Goal: Transaction & Acquisition: Download file/media

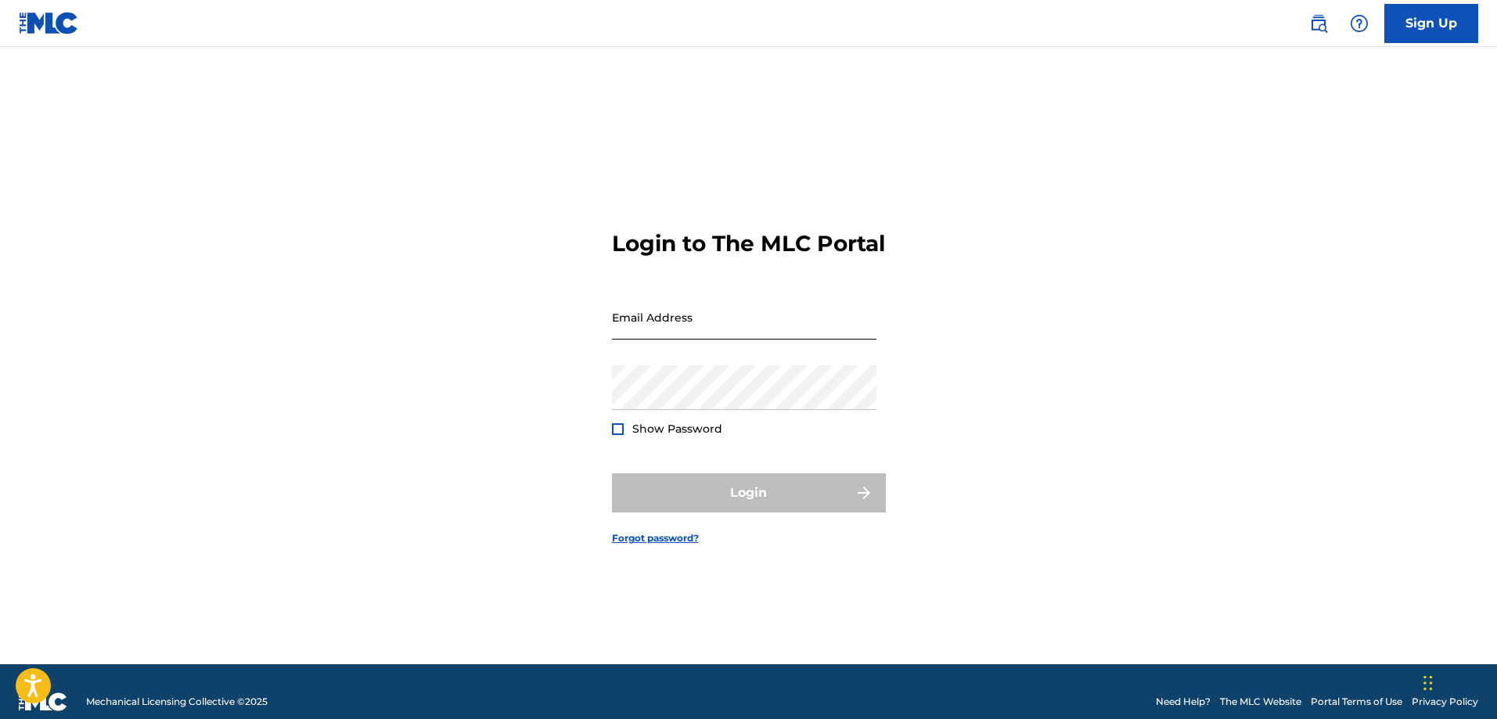
drag, startPoint x: 0, startPoint y: 0, endPoint x: 652, endPoint y: 348, distance: 739.2
click at [652, 340] on input "Email Address" at bounding box center [744, 317] width 265 height 45
type input "[EMAIL_ADDRESS][DOMAIN_NAME]"
click at [670, 427] on div "Password Show Password" at bounding box center [744, 401] width 265 height 70
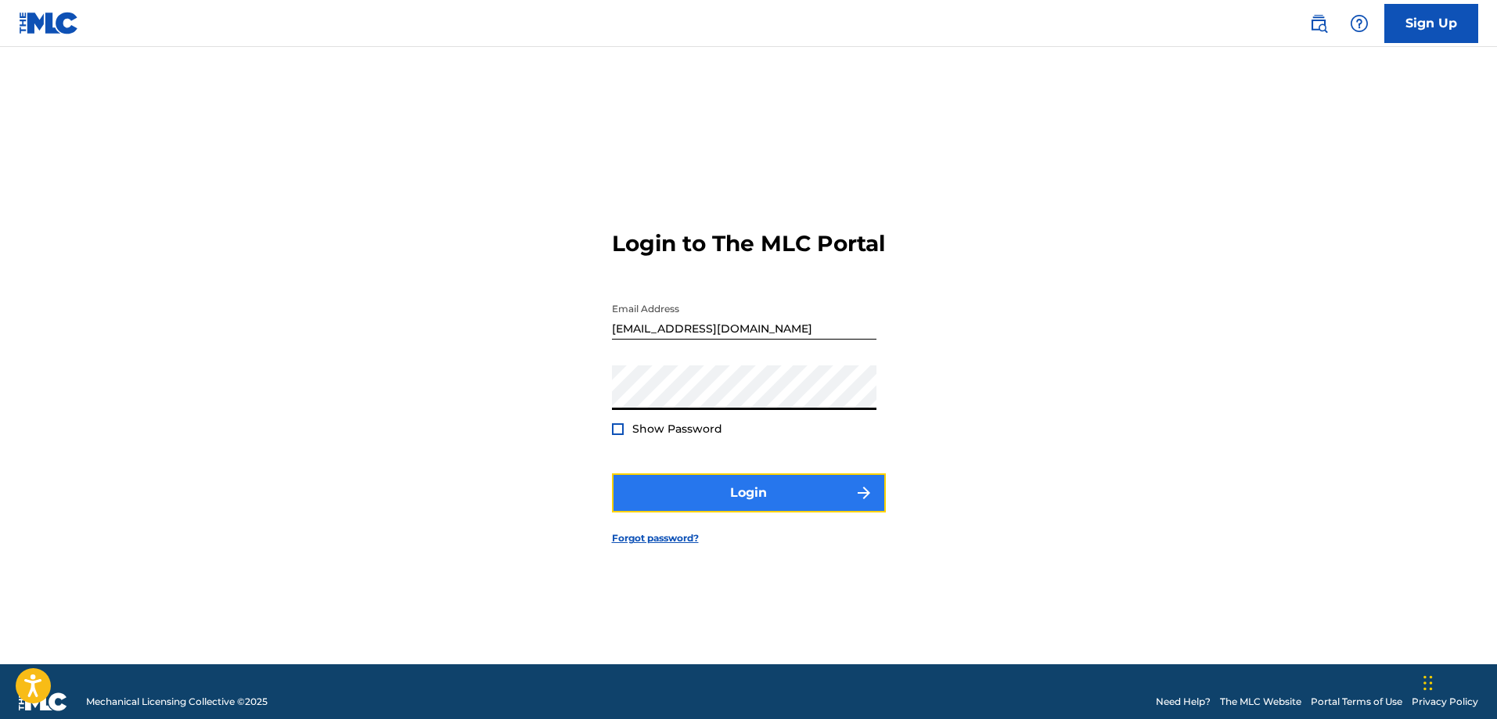
click at [747, 503] on button "Login" at bounding box center [749, 493] width 274 height 39
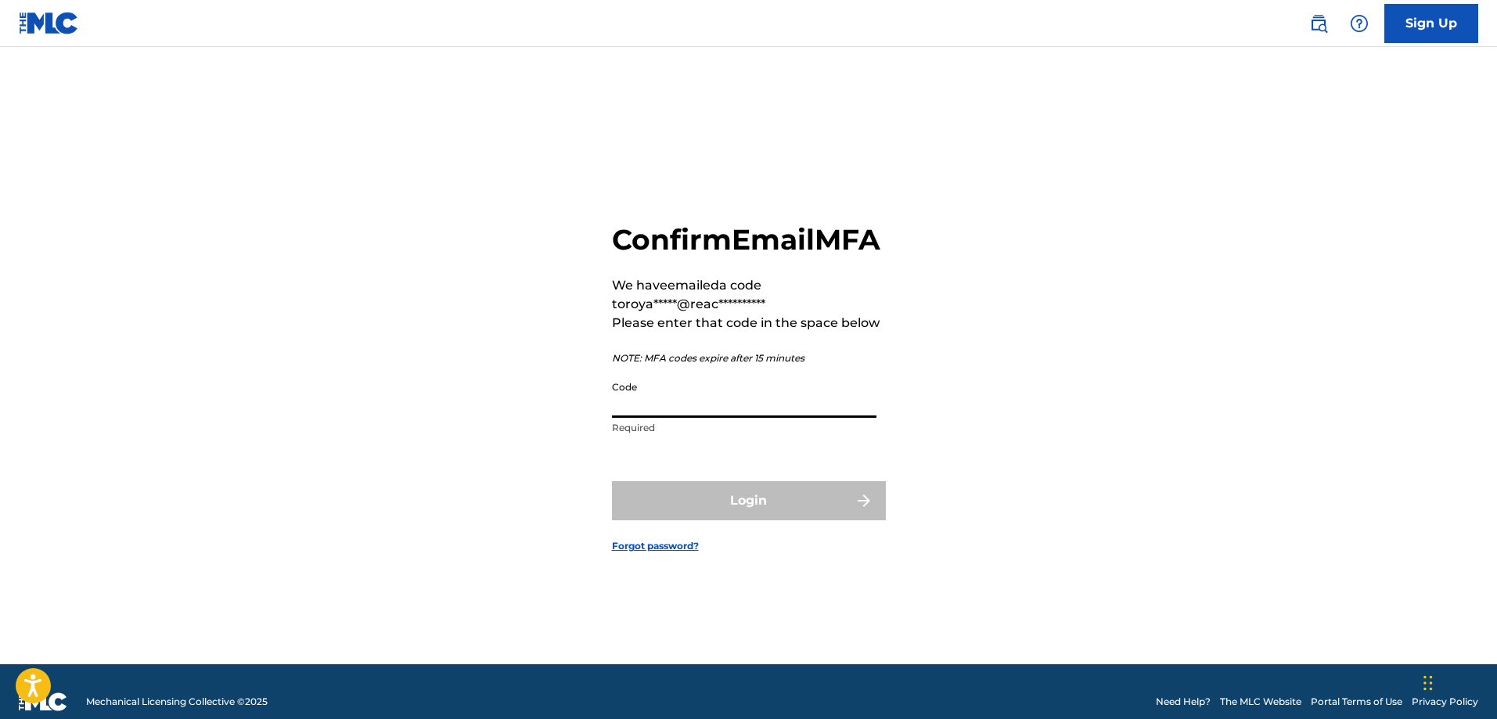
click at [625, 418] on input "Code" at bounding box center [744, 395] width 265 height 45
paste input "730686"
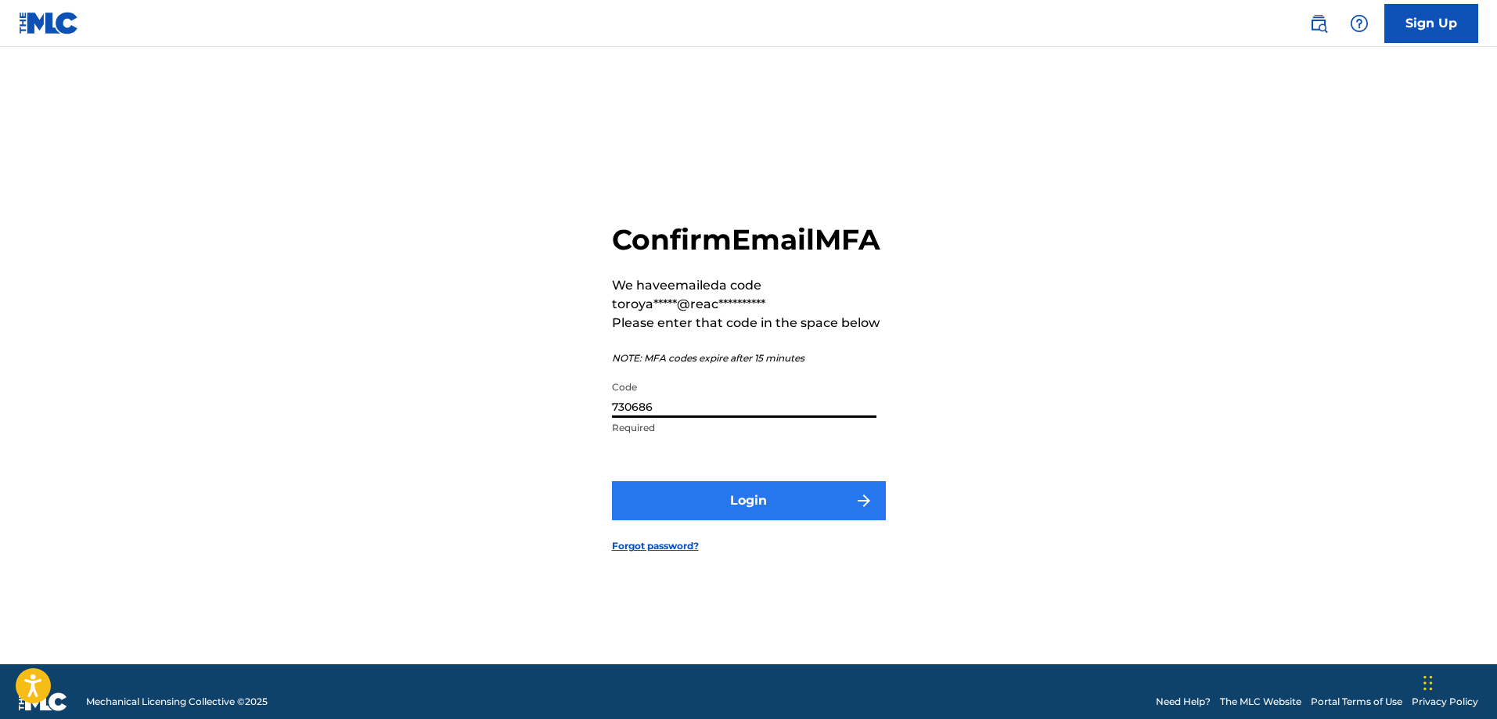
type input "730686"
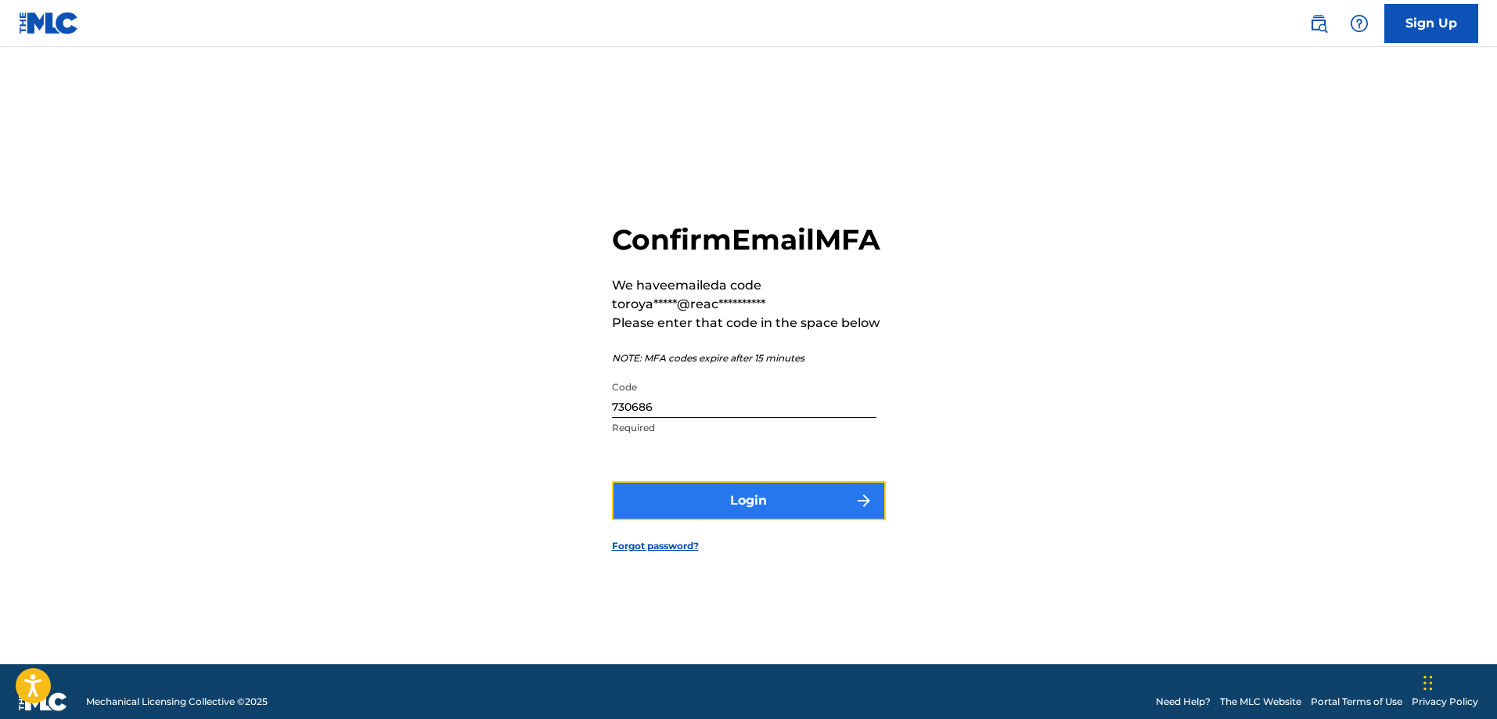
click at [761, 521] on button "Login" at bounding box center [749, 500] width 274 height 39
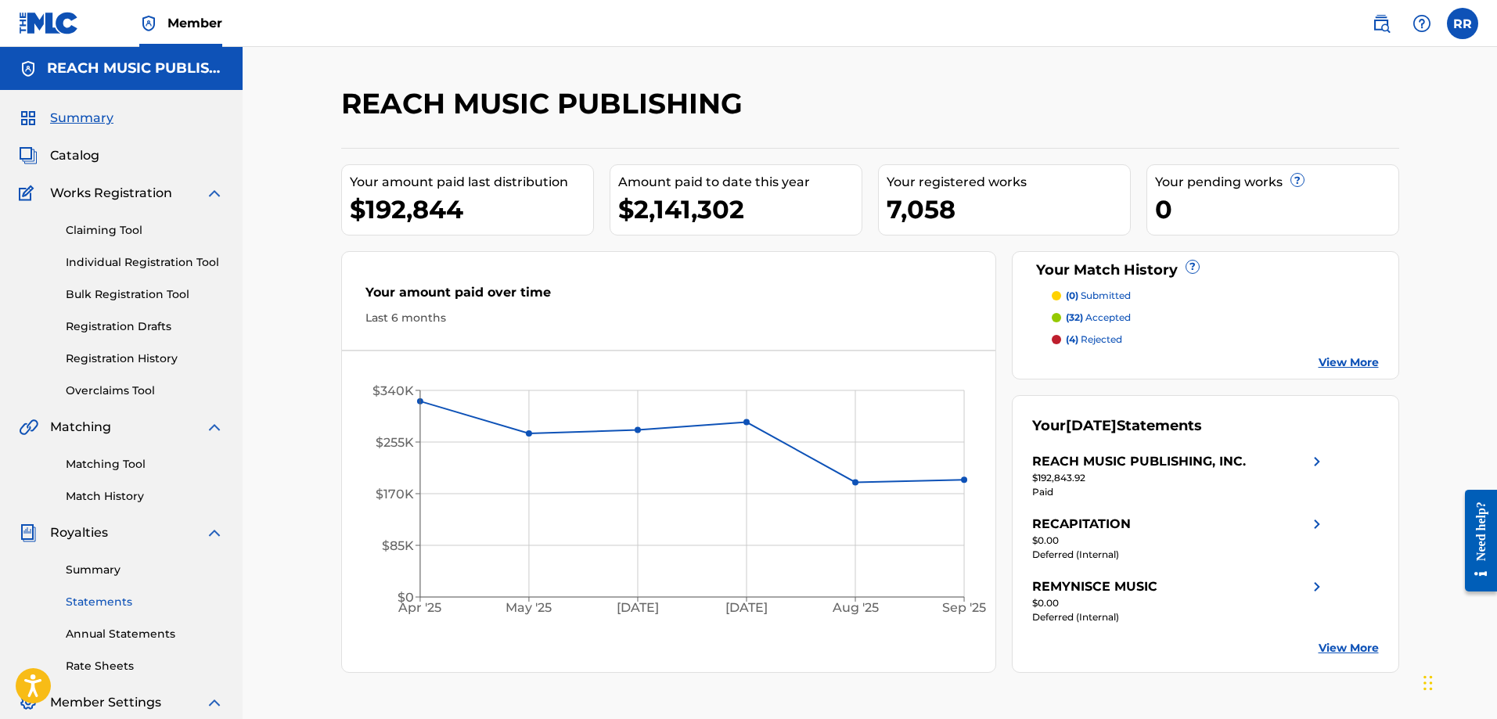
click at [89, 602] on link "Statements" at bounding box center [145, 602] width 158 height 16
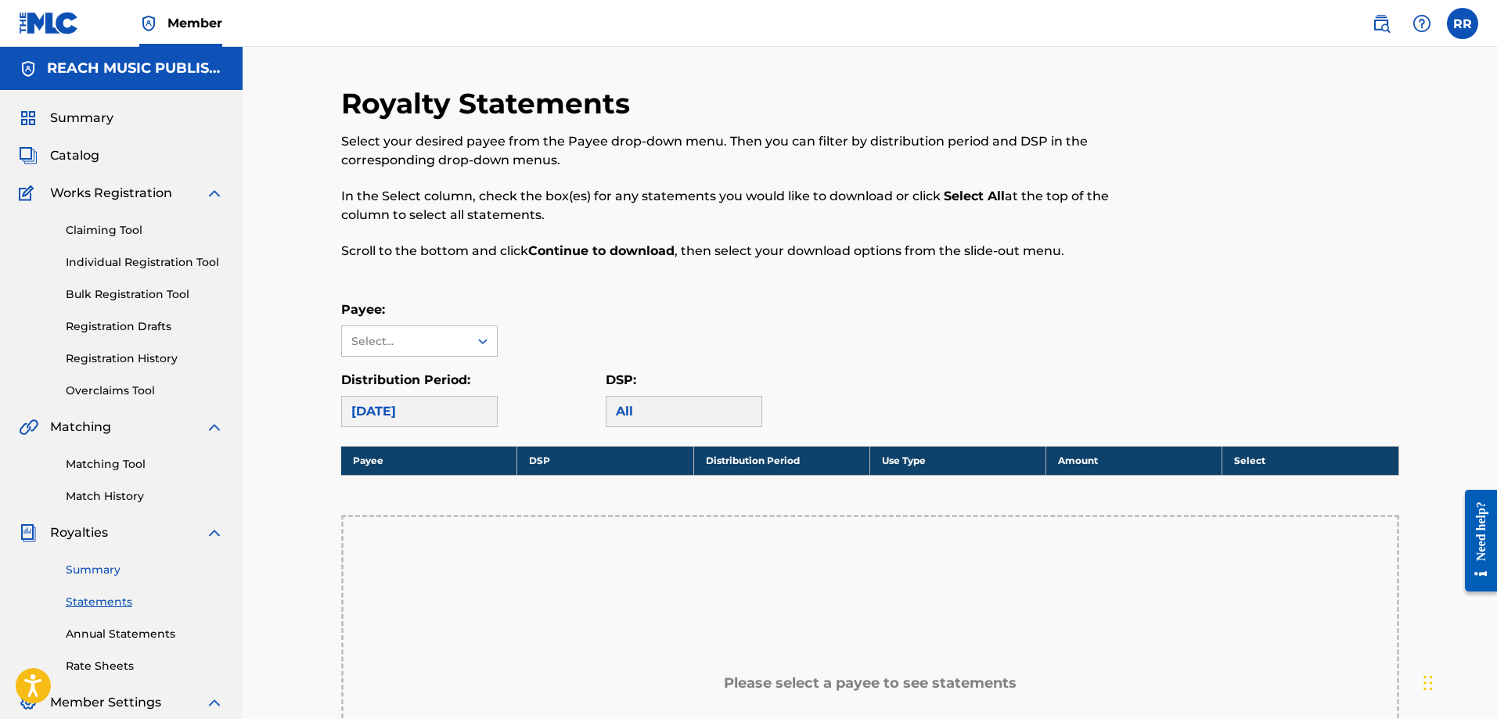
click at [85, 572] on link "Summary" at bounding box center [145, 570] width 158 height 16
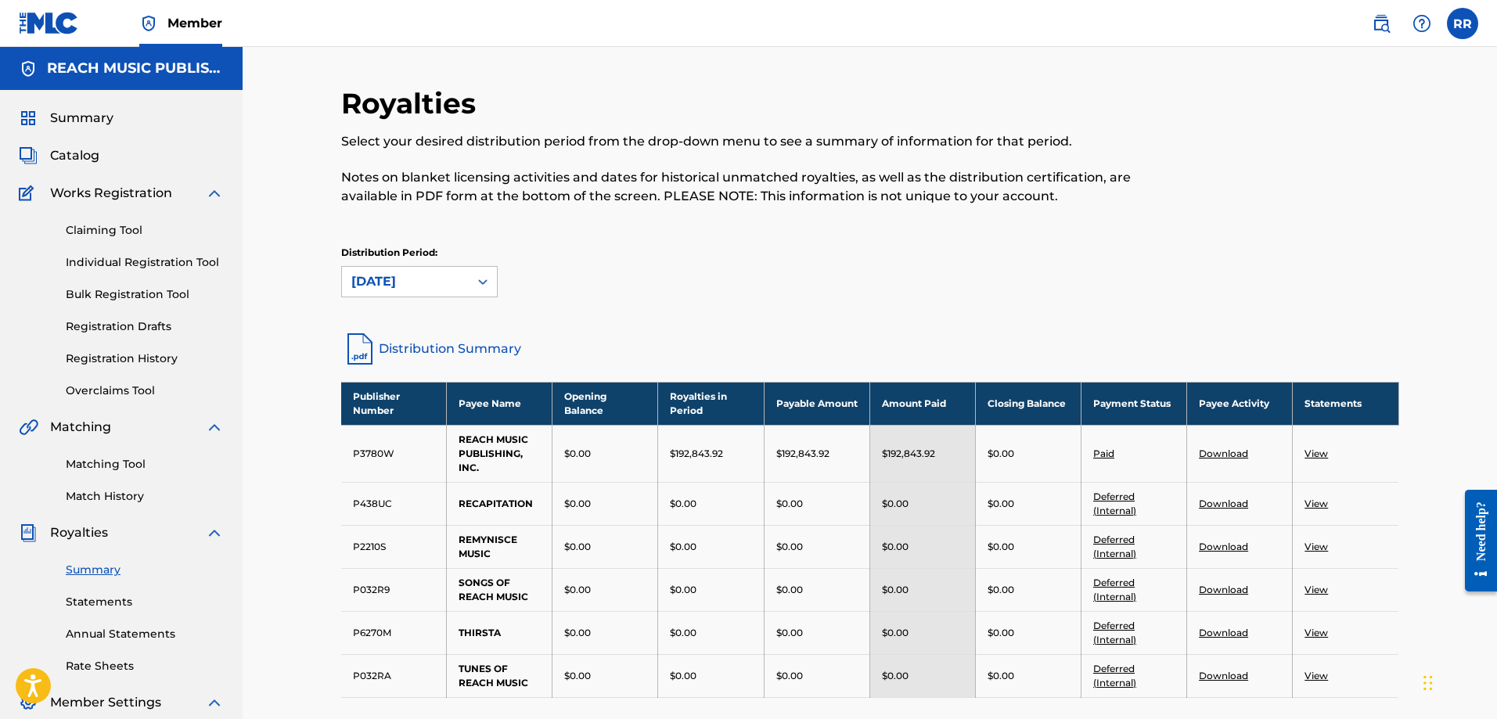
click at [1208, 452] on link "Download" at bounding box center [1223, 454] width 49 height 12
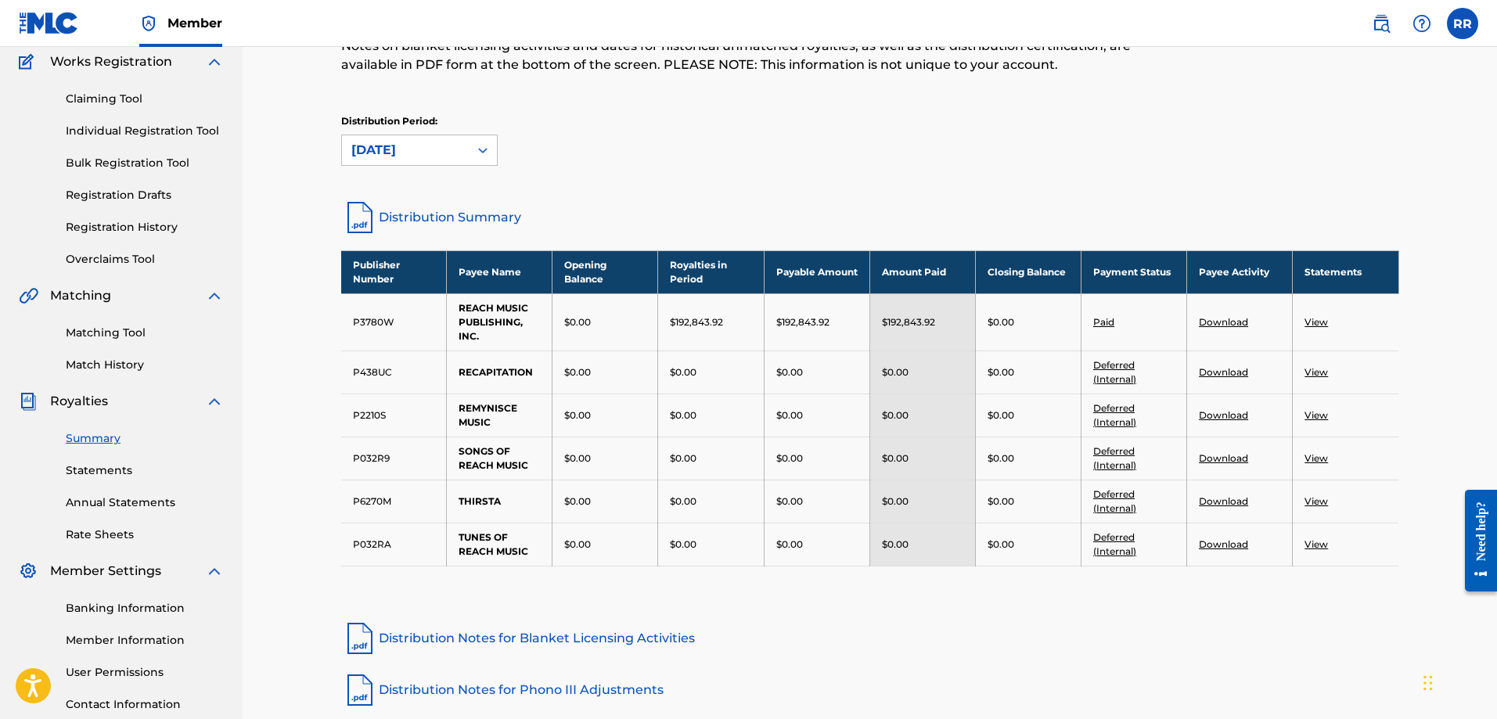
scroll to position [157, 0]
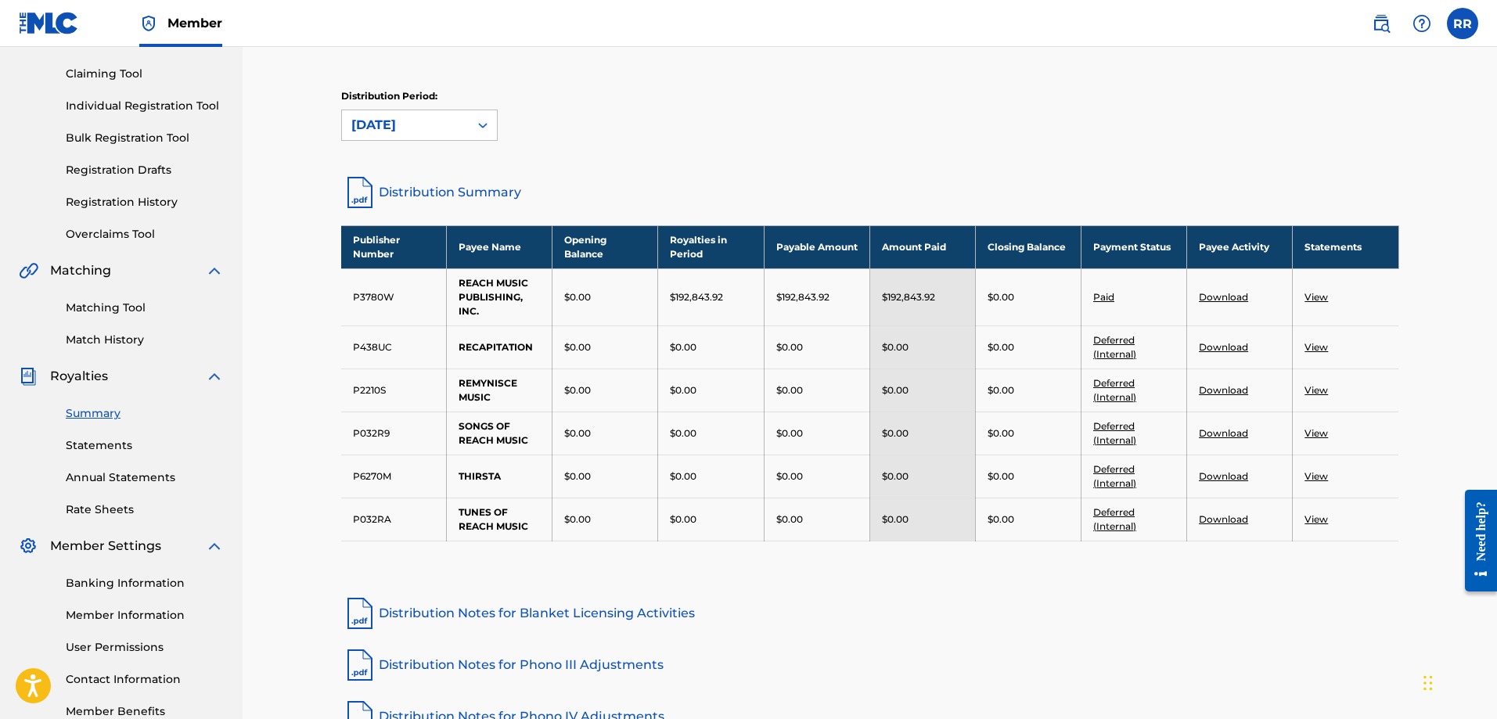
click at [1317, 297] on link "View" at bounding box center [1316, 297] width 23 height 12
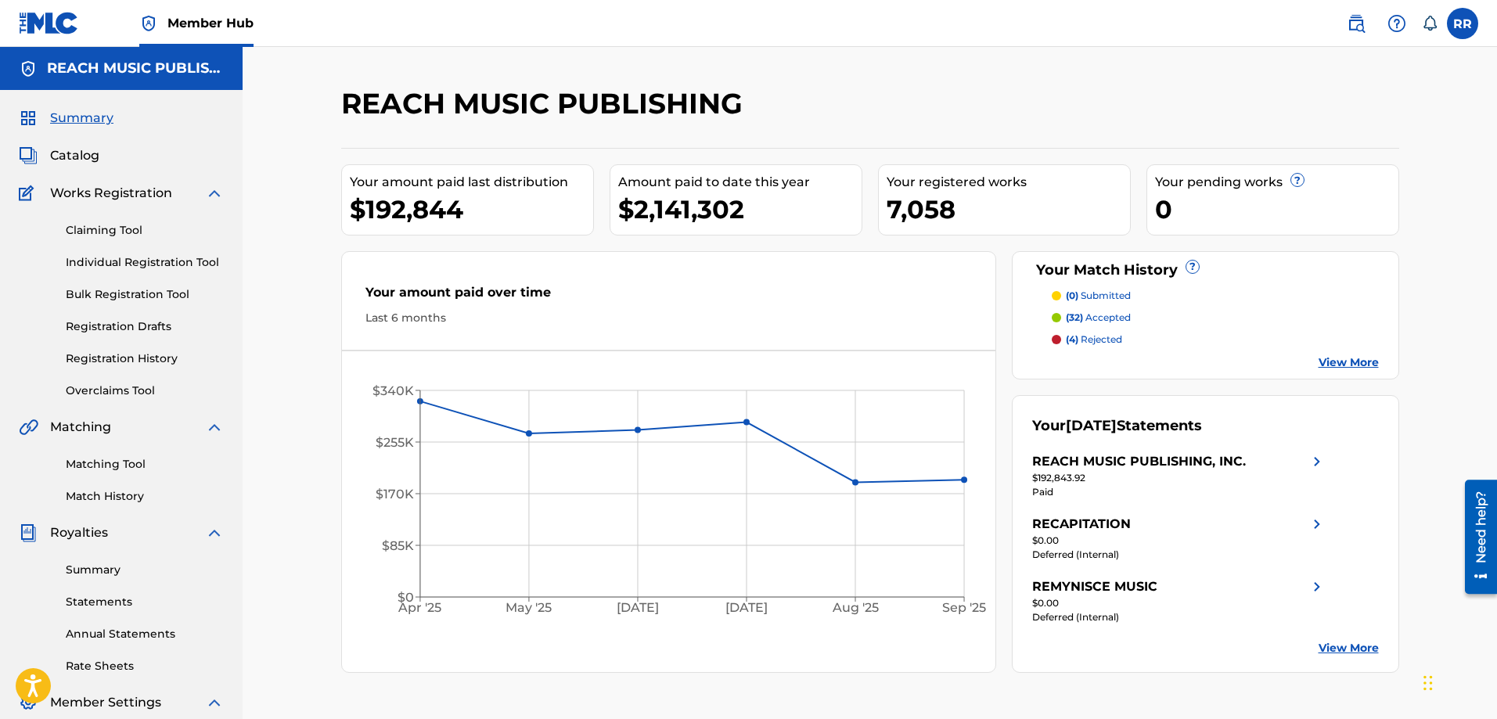
click at [94, 593] on div "Summary Statements Annual Statements Rate Sheets" at bounding box center [121, 608] width 205 height 132
click at [93, 573] on link "Summary" at bounding box center [145, 570] width 158 height 16
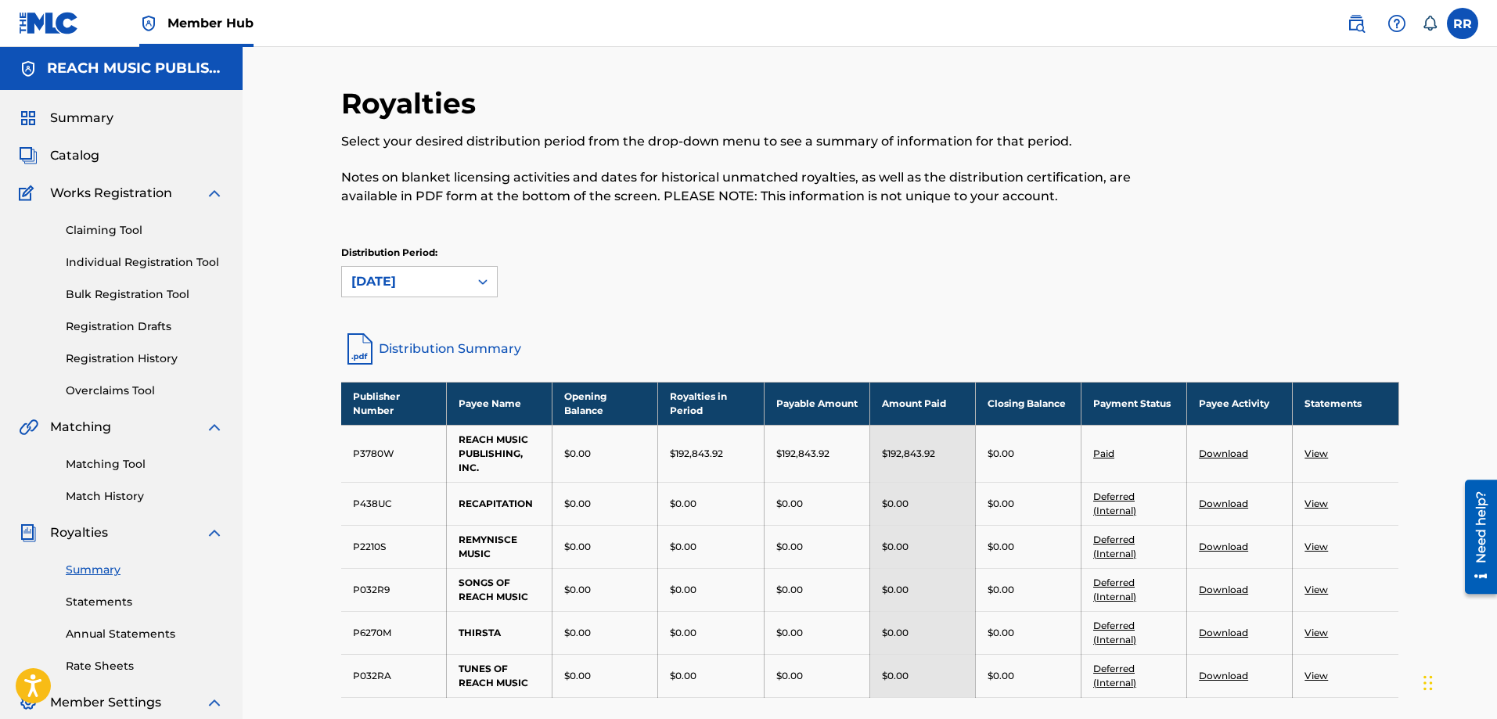
click at [1320, 459] on link "View" at bounding box center [1316, 454] width 23 height 12
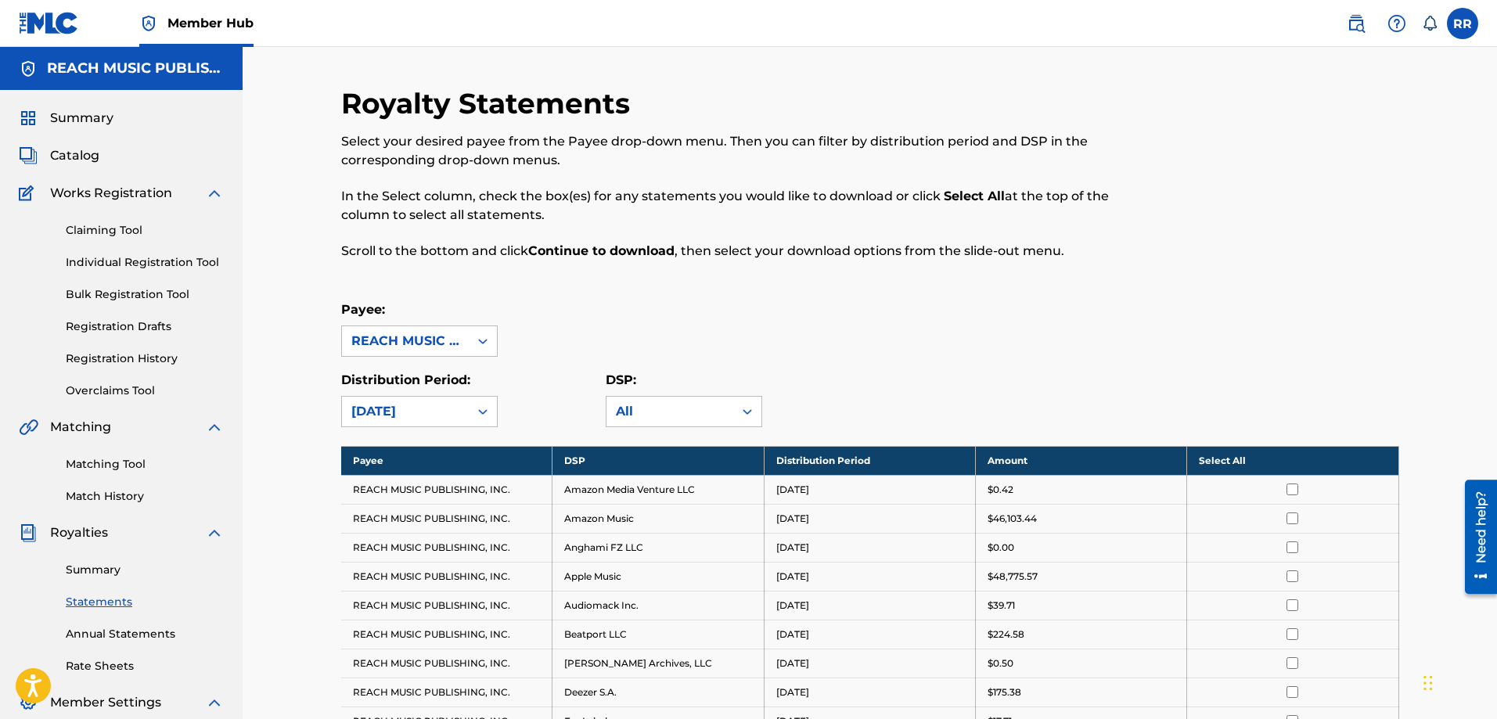
click at [1226, 467] on th "Select All" at bounding box center [1292, 460] width 211 height 29
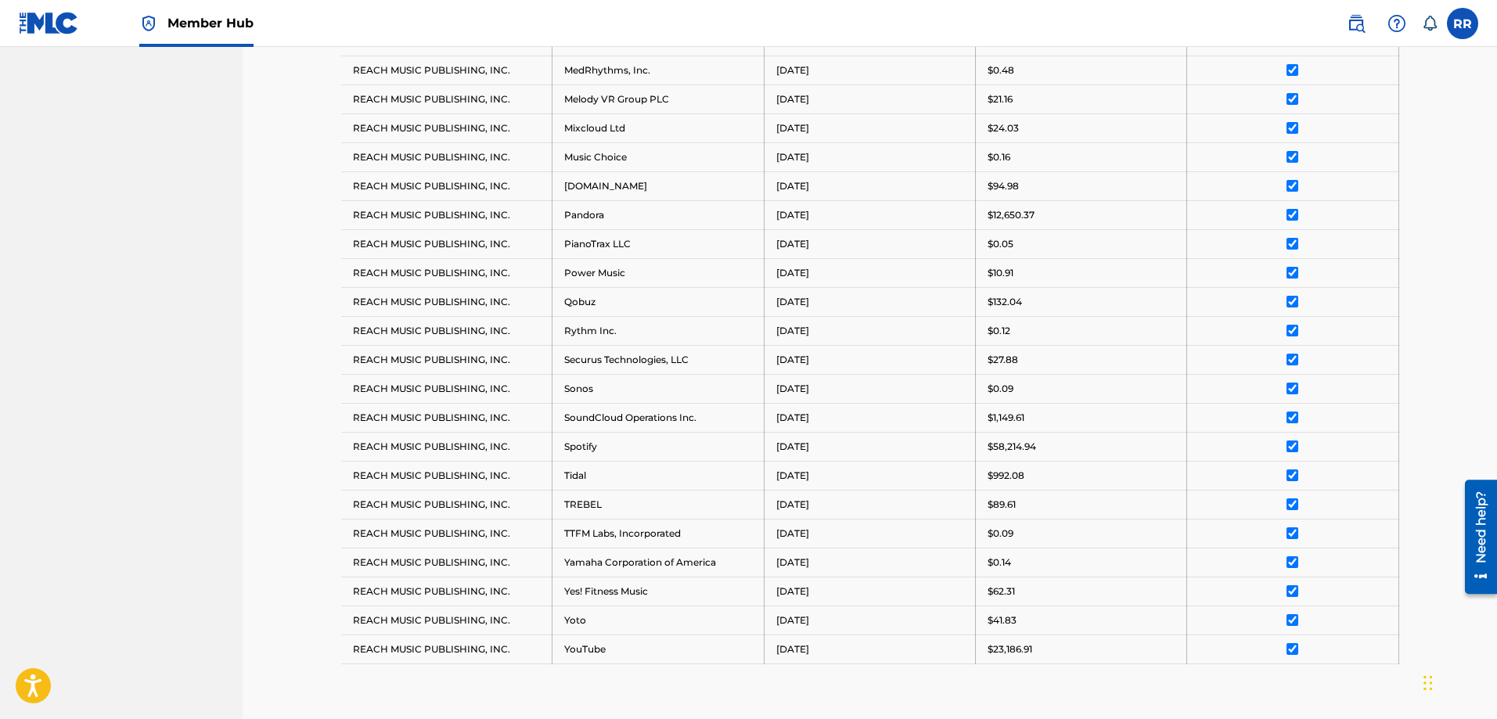
scroll to position [1136, 0]
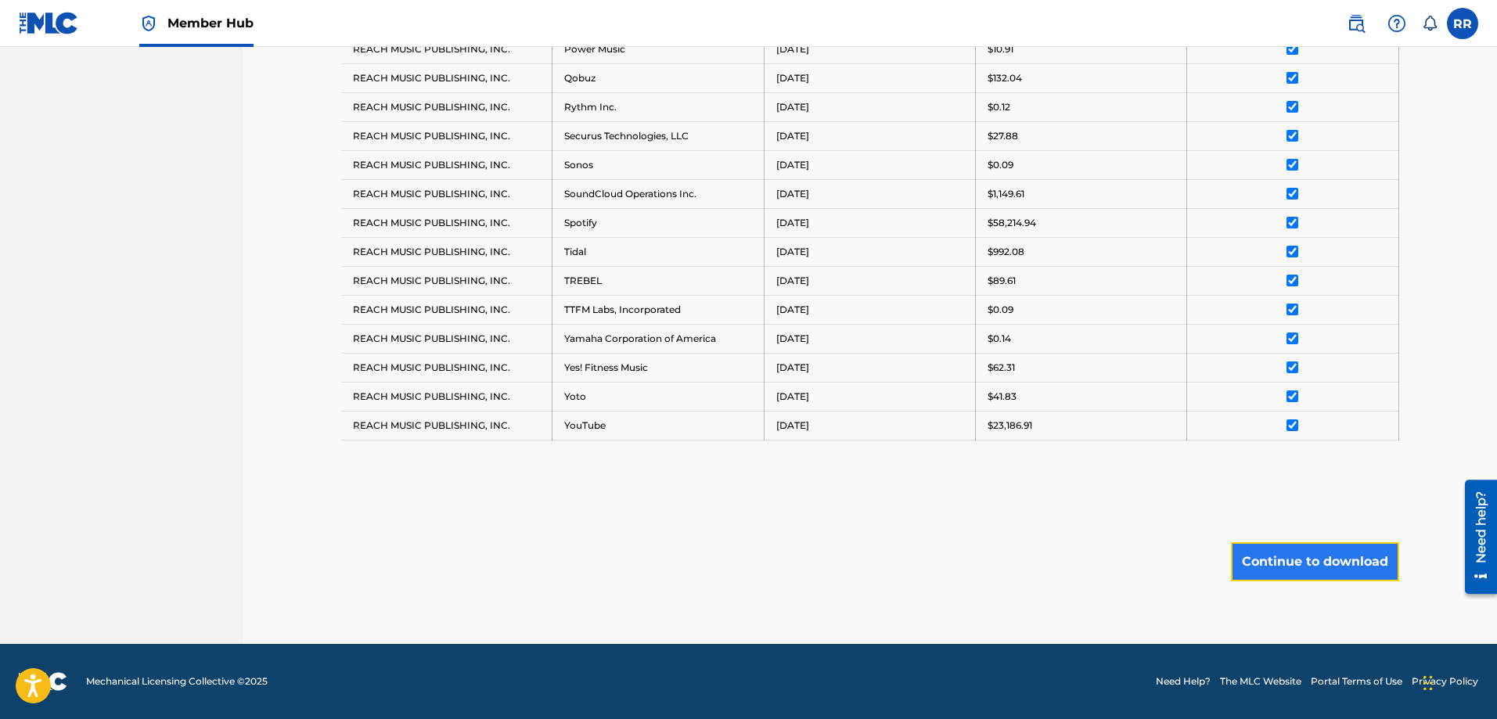
click at [1325, 558] on button "Continue to download" at bounding box center [1315, 561] width 168 height 39
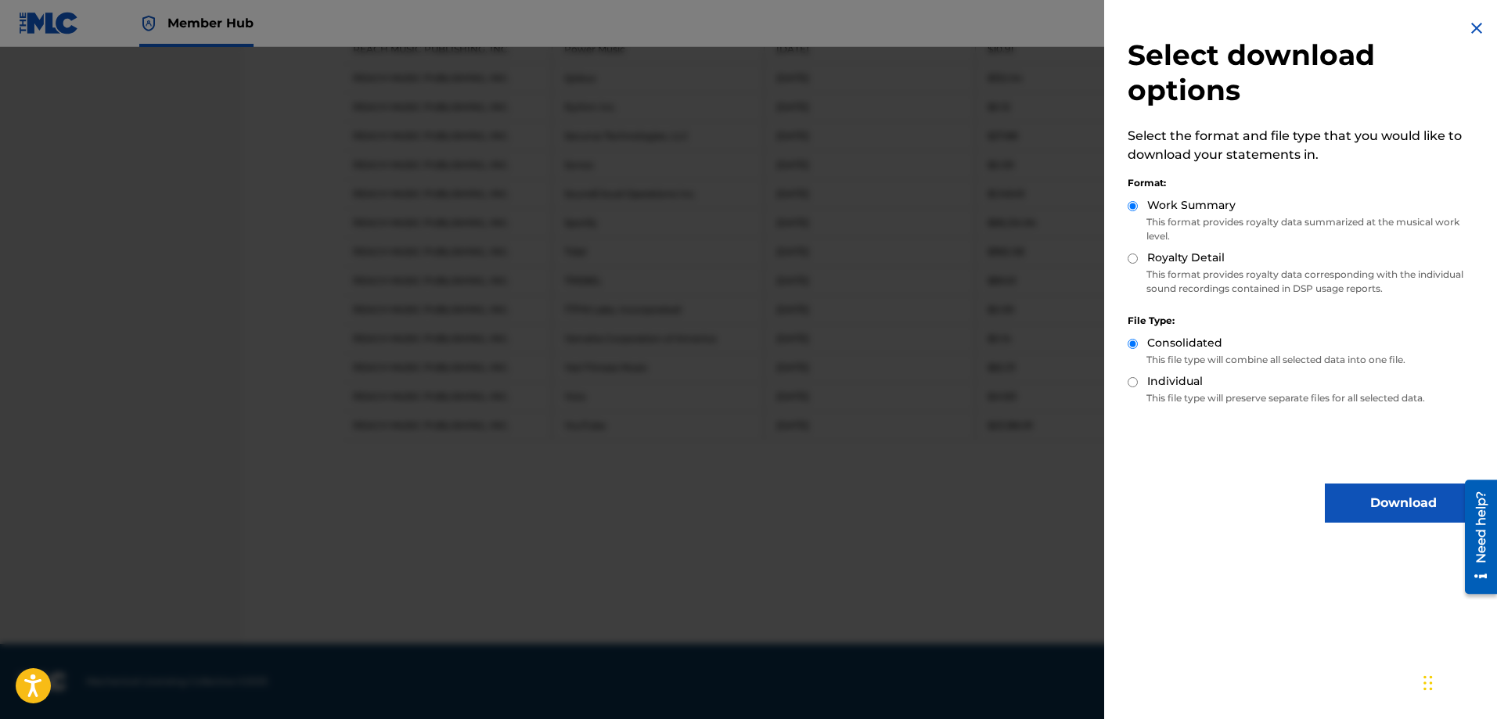
click at [1141, 258] on div "Royalty Detail" at bounding box center [1305, 259] width 354 height 18
click at [1132, 259] on input "Royalty Detail" at bounding box center [1133, 259] width 10 height 10
radio input "true"
click at [1376, 506] on button "Download" at bounding box center [1403, 503] width 157 height 39
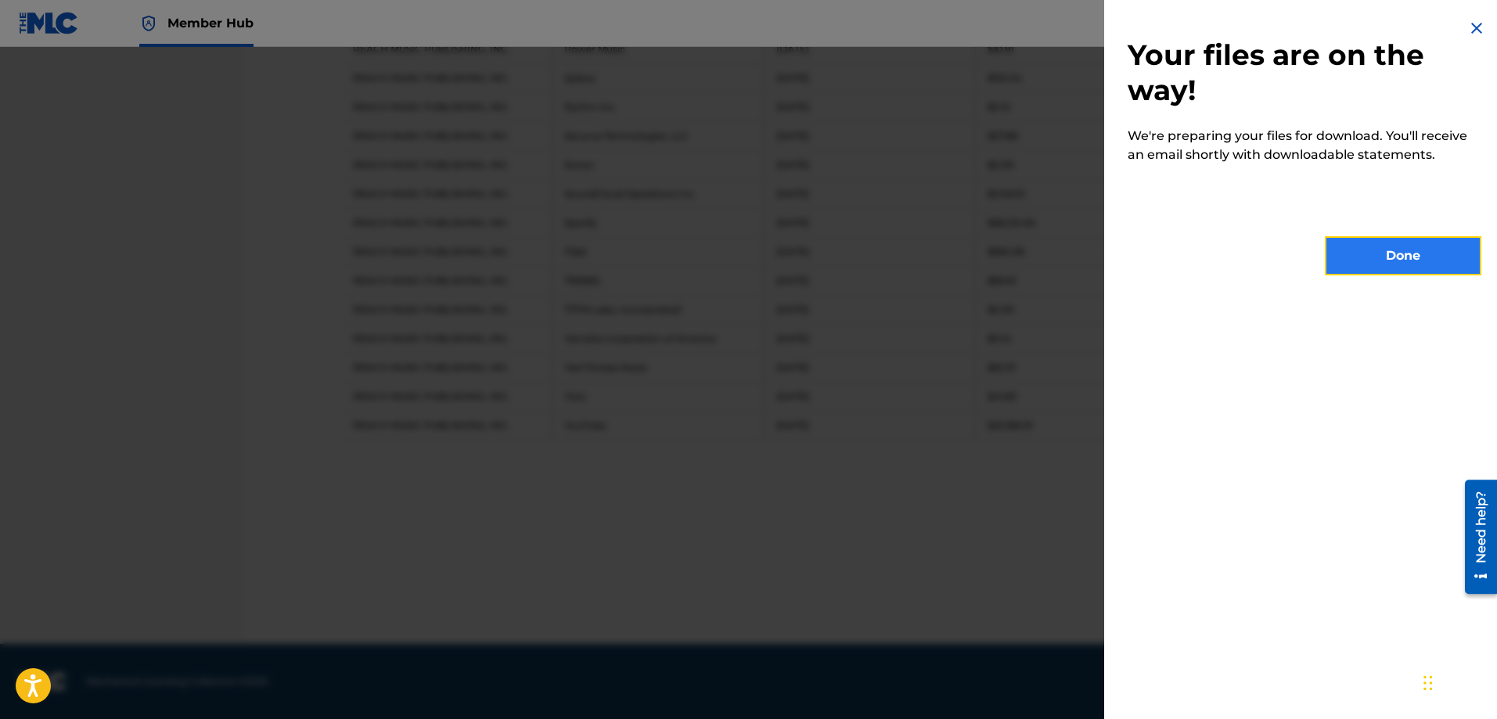
click at [1378, 261] on button "Done" at bounding box center [1403, 255] width 157 height 39
